Goal: Transaction & Acquisition: Purchase product/service

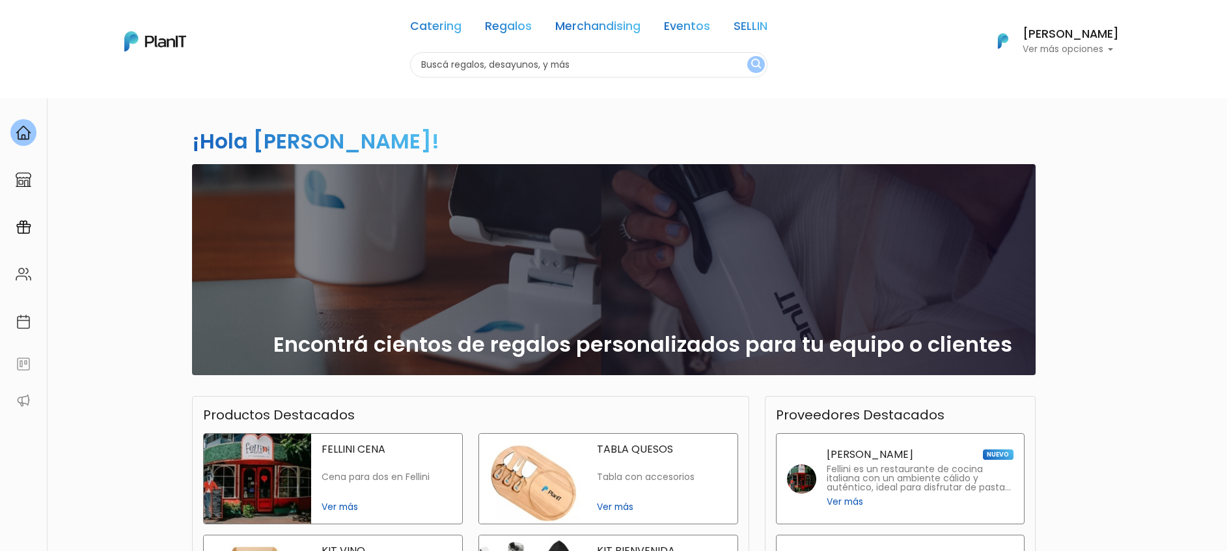
click at [370, 481] on p "Cena para dos en Fellini" at bounding box center [387, 476] width 130 height 11
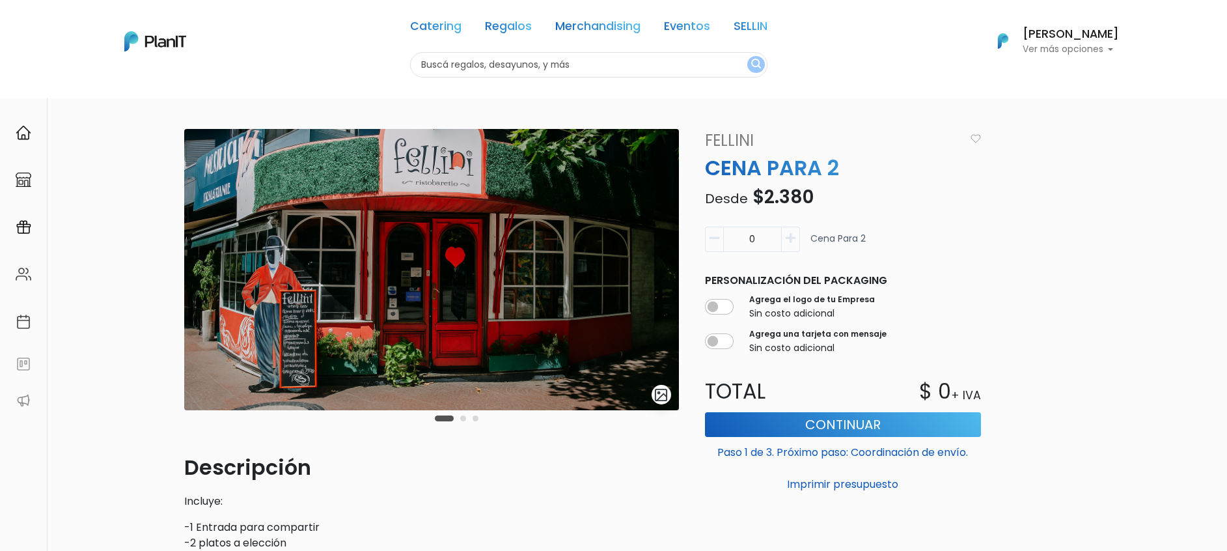
click at [617, 28] on link "Merchandising" at bounding box center [597, 29] width 85 height 16
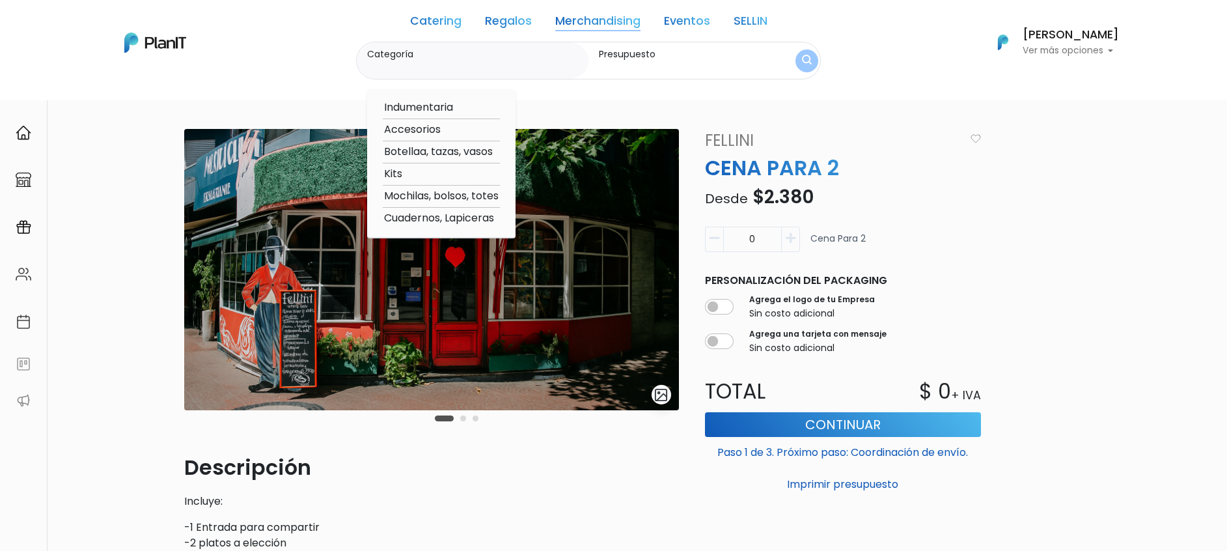
click at [685, 18] on link "Eventos" at bounding box center [687, 24] width 46 height 16
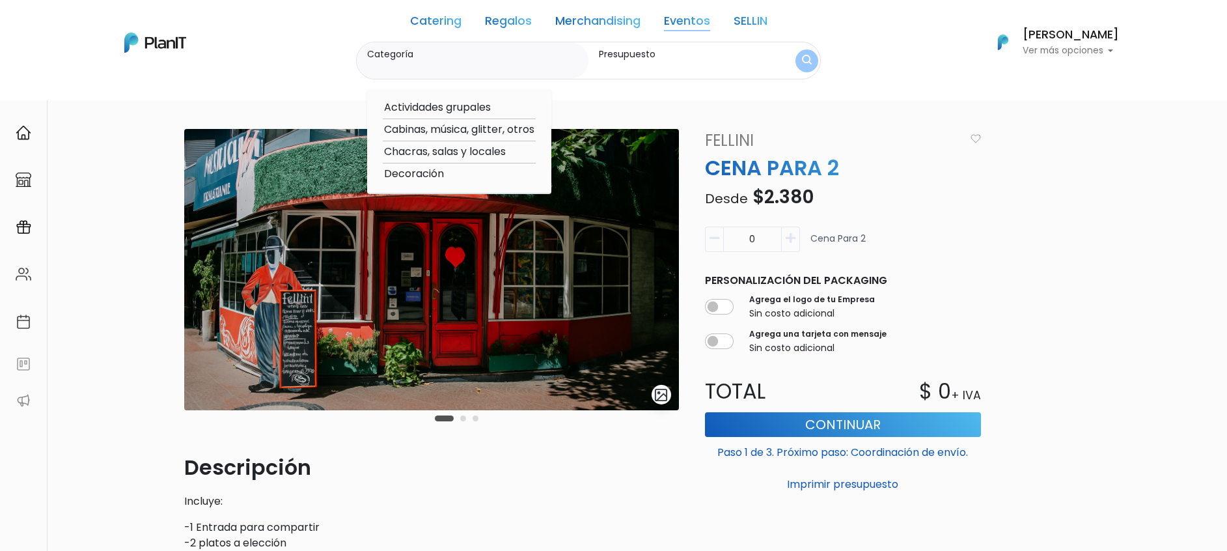
click at [510, 16] on link "Regalos" at bounding box center [508, 24] width 47 height 16
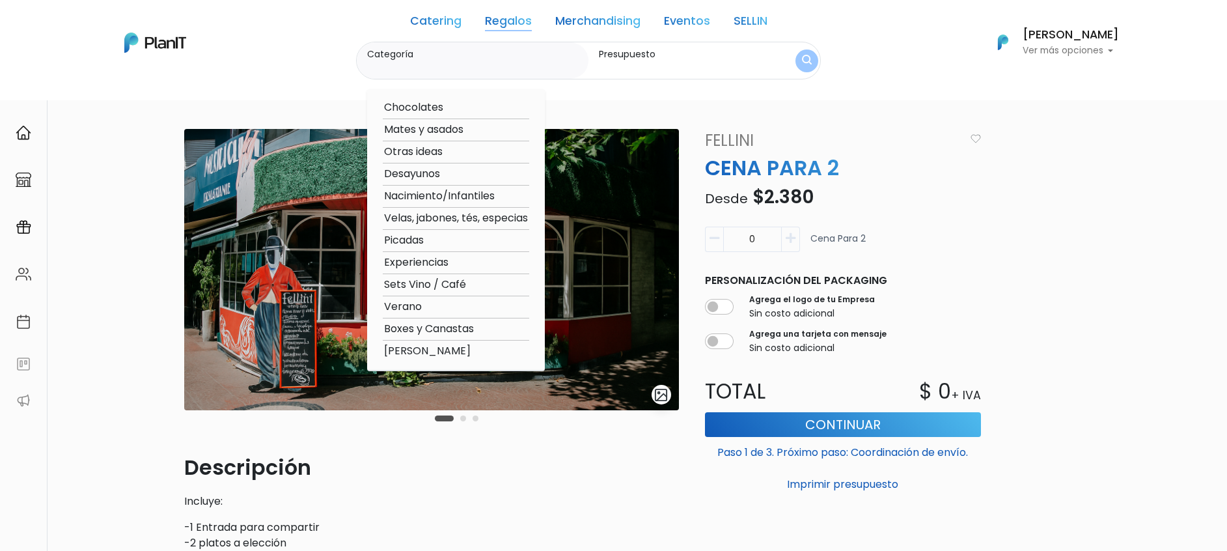
click at [399, 264] on option "Experiencias" at bounding box center [456, 263] width 146 height 16
type input "Experiencias"
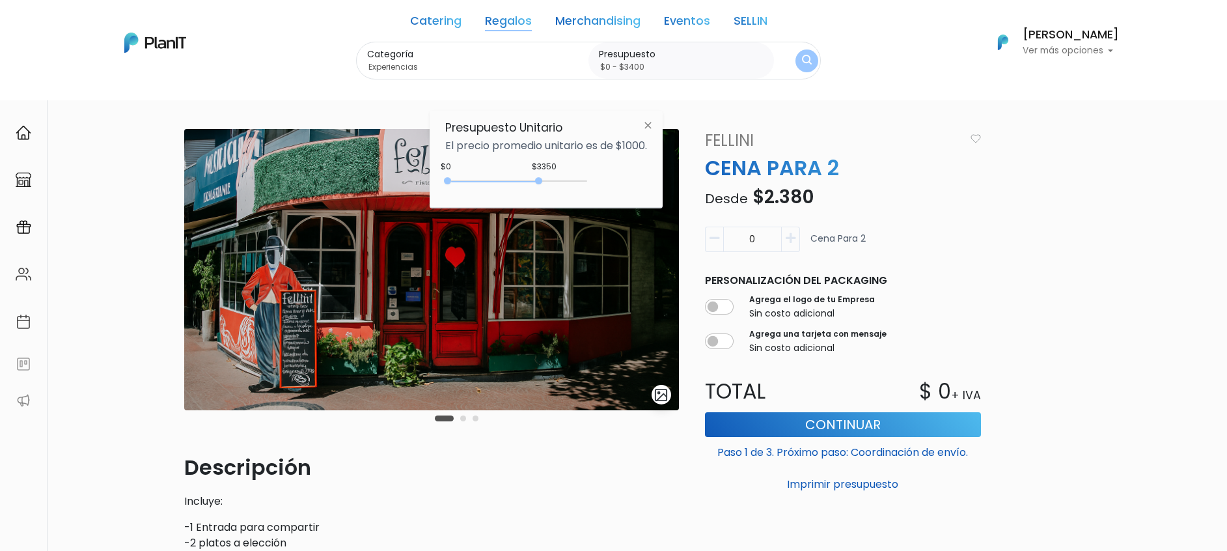
type input "$0 - $3450"
drag, startPoint x: 475, startPoint y: 178, endPoint x: 545, endPoint y: 184, distance: 70.5
click at [545, 184] on div "0 : 3450 0 3450" at bounding box center [518, 183] width 137 height 13
click at [802, 61] on img "submit" at bounding box center [807, 61] width 10 height 12
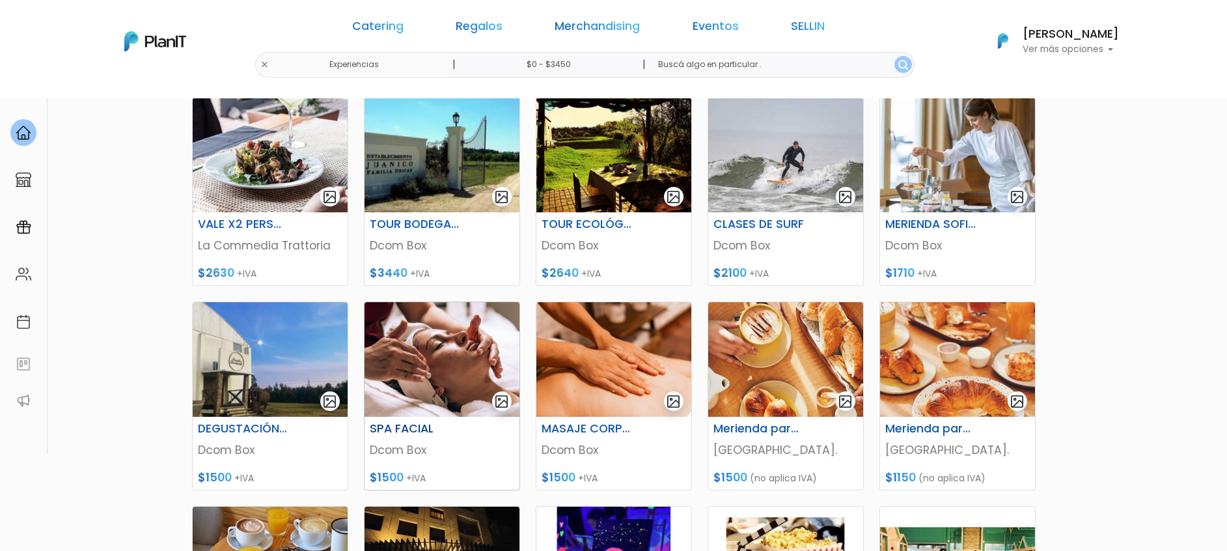
click at [435, 376] on img at bounding box center [442, 359] width 155 height 115
click at [599, 416] on img at bounding box center [613, 359] width 155 height 115
click at [754, 373] on img at bounding box center [785, 359] width 155 height 115
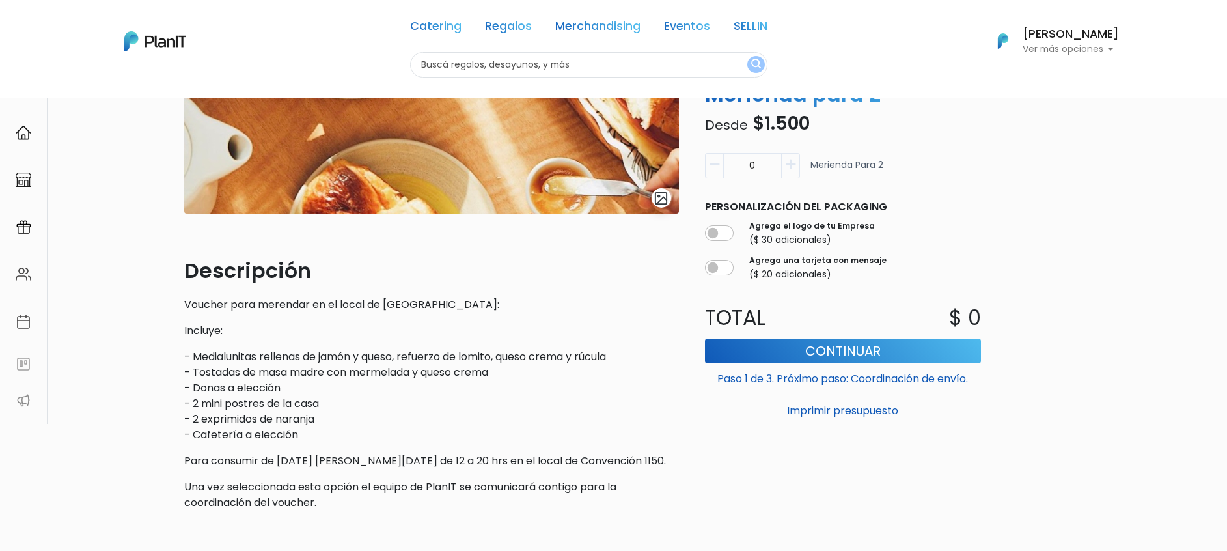
scroll to position [195, 0]
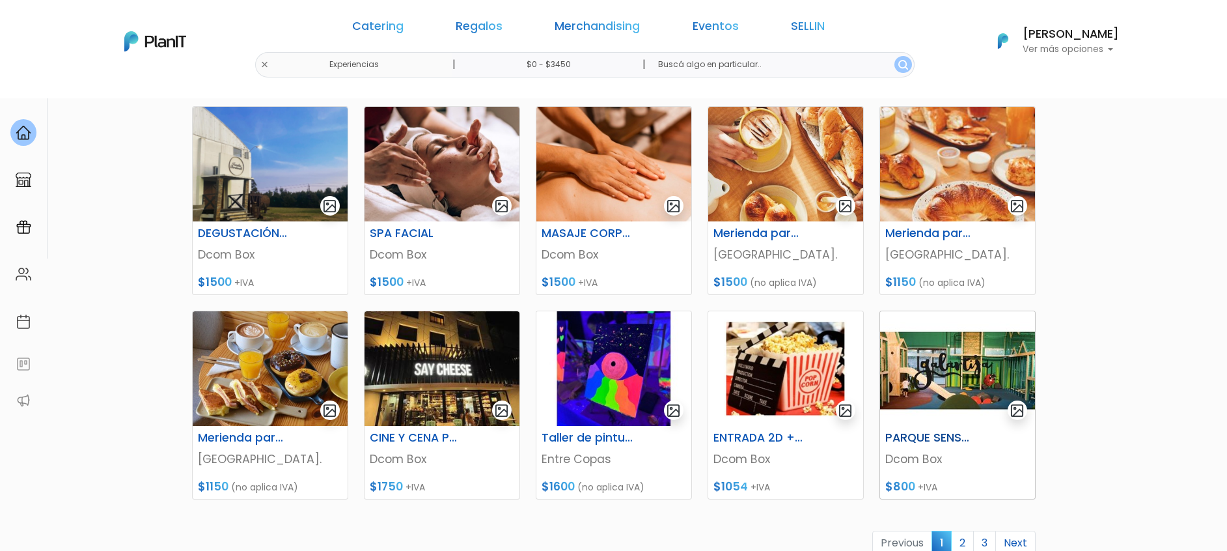
scroll to position [488, 0]
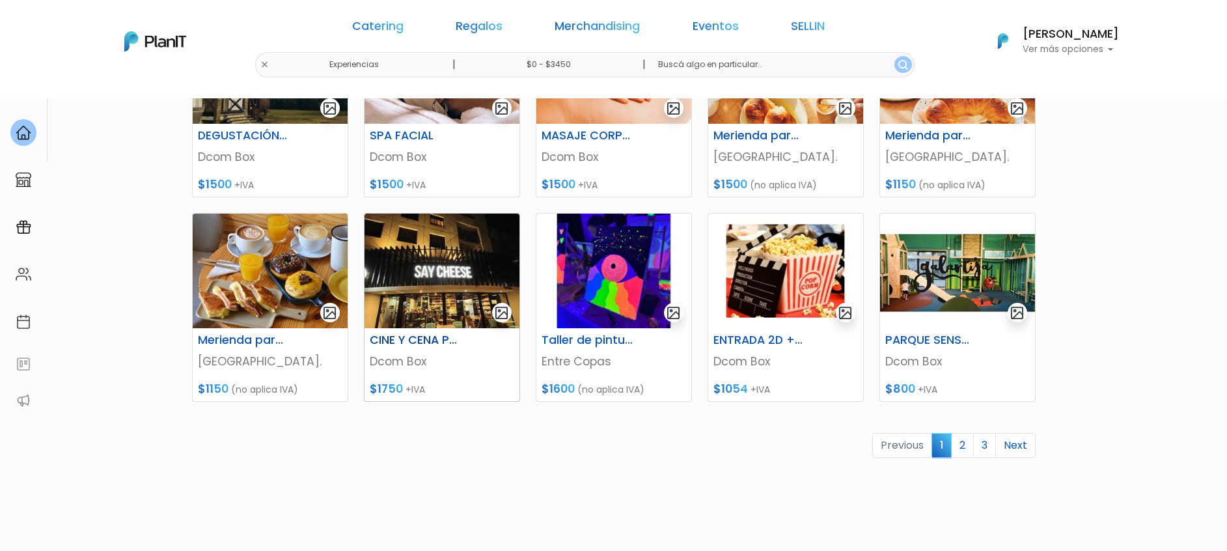
click at [424, 320] on img at bounding box center [442, 271] width 155 height 115
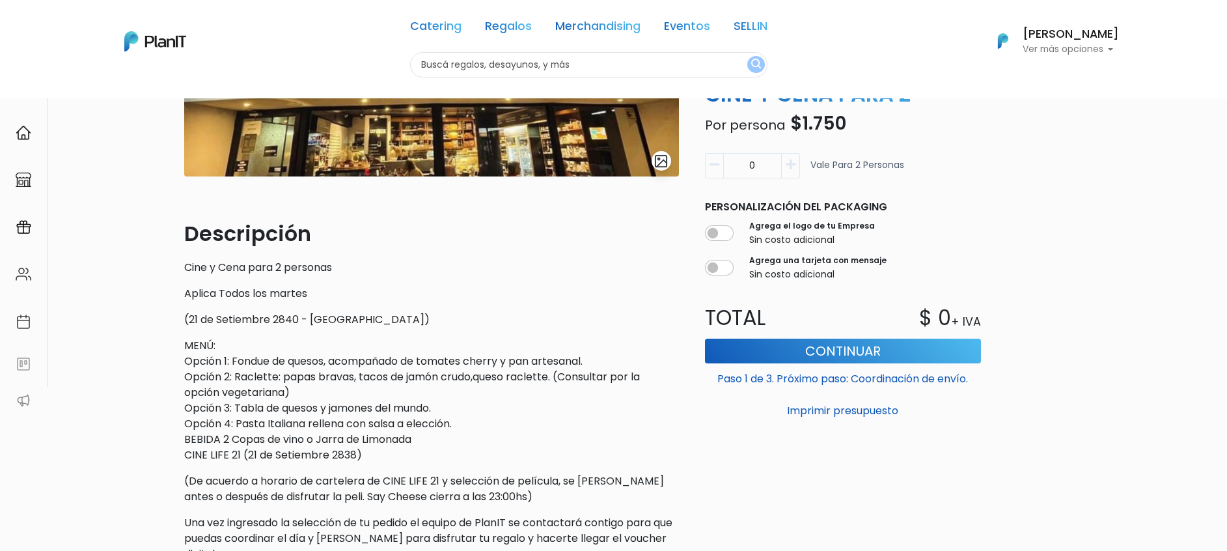
scroll to position [293, 0]
